Goal: Check status: Check status

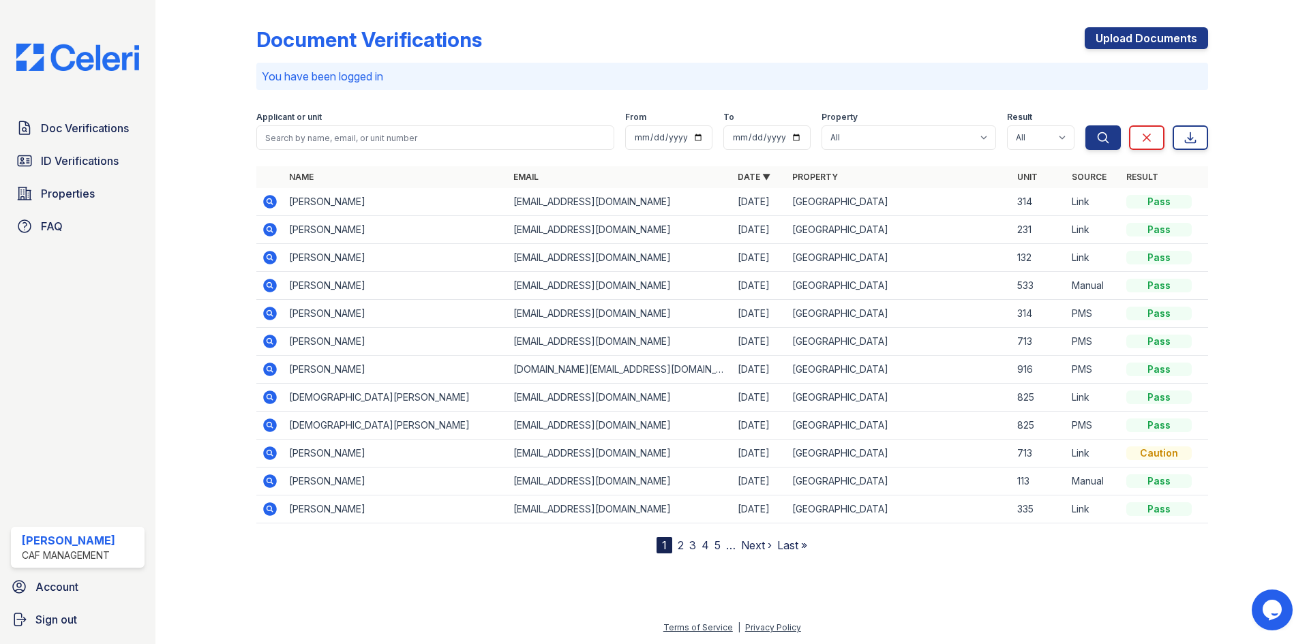
click at [262, 194] on icon at bounding box center [270, 202] width 16 height 16
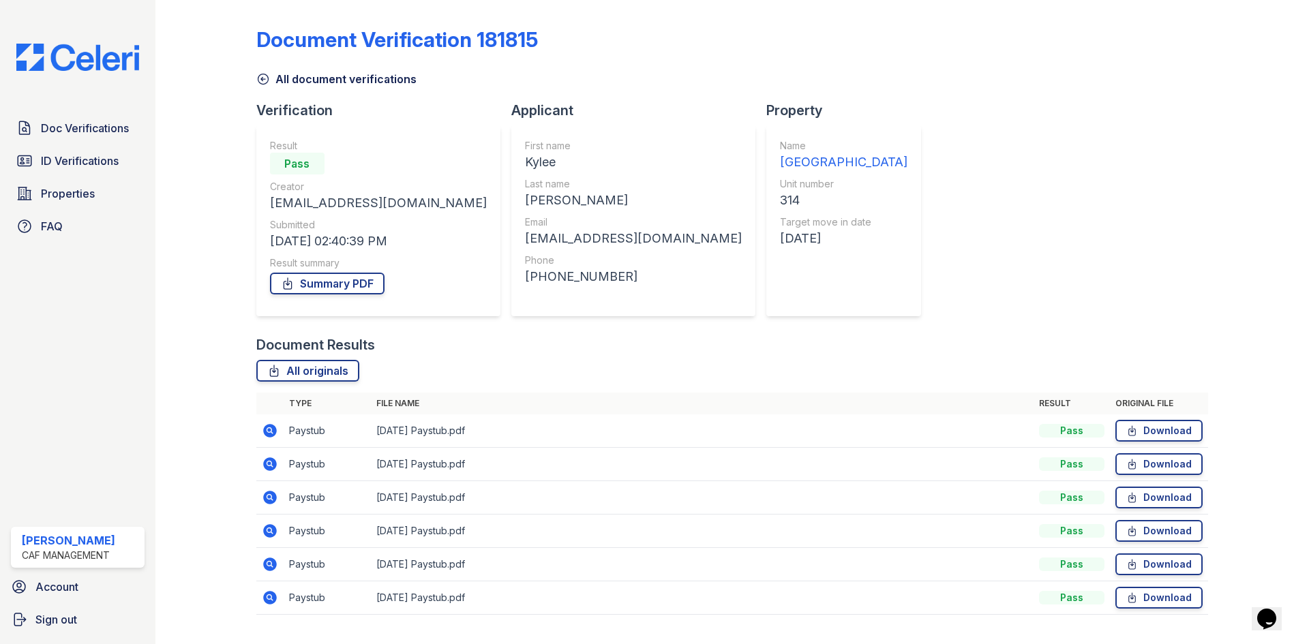
click at [653, 521] on td "6-20-25 Paystub.pdf" at bounding box center [702, 531] width 663 height 33
click at [324, 281] on link "Summary PDF" at bounding box center [327, 284] width 115 height 22
click at [57, 156] on span "ID Verifications" at bounding box center [80, 161] width 78 height 16
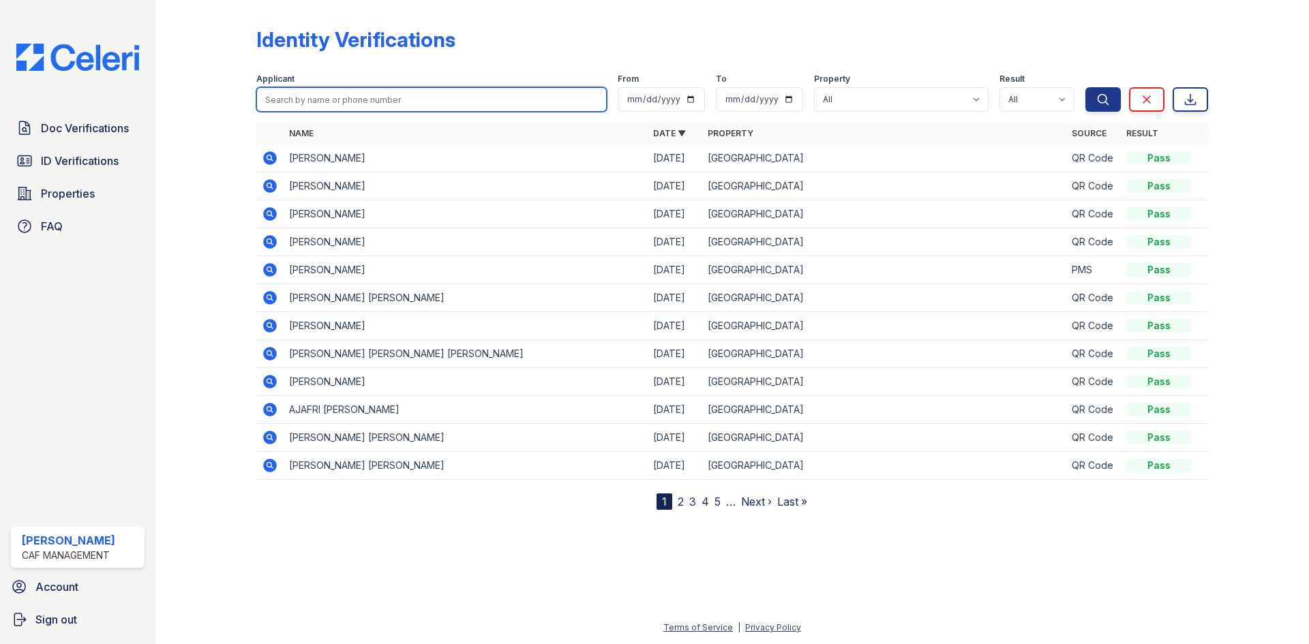
click at [353, 90] on input "search" at bounding box center [431, 99] width 351 height 25
type input "kylee"
click at [1086, 87] on button "Search" at bounding box center [1103, 99] width 35 height 25
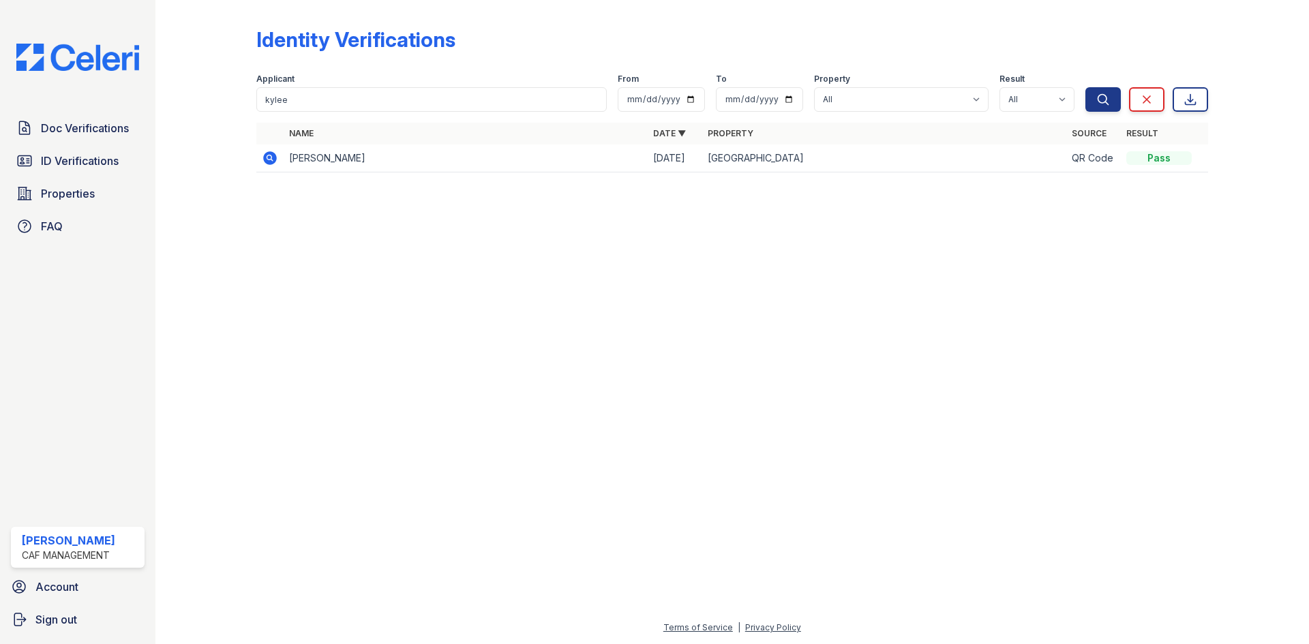
click at [267, 159] on icon at bounding box center [270, 158] width 16 height 16
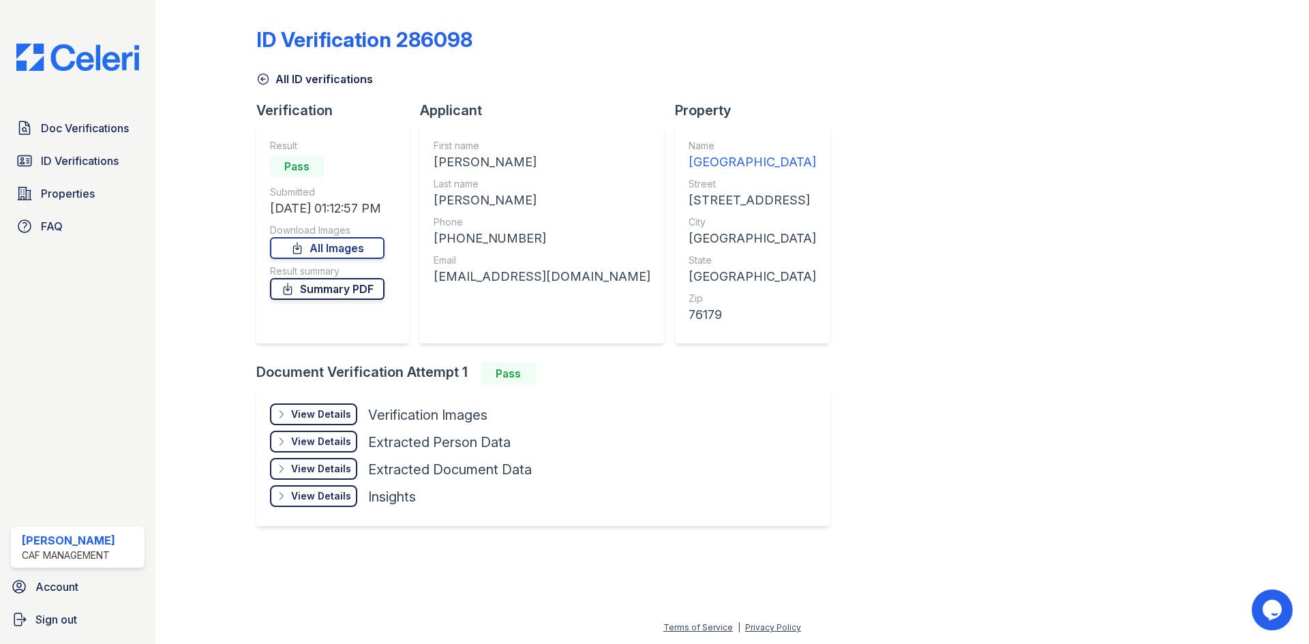
click at [327, 288] on link "Summary PDF" at bounding box center [327, 289] width 115 height 22
click at [329, 245] on link "All Images" at bounding box center [327, 248] width 115 height 22
